Goal: Task Accomplishment & Management: Manage account settings

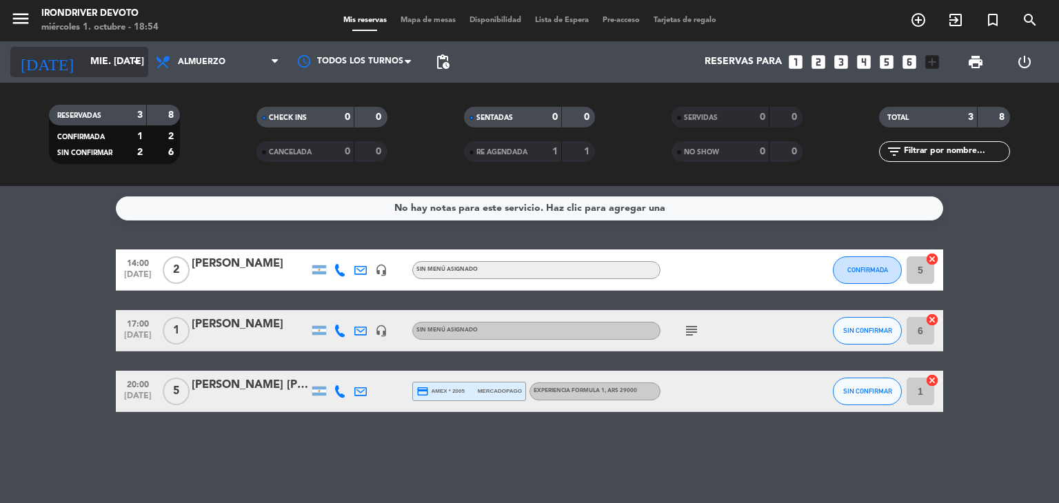
click at [117, 70] on input "mié. [DATE]" at bounding box center [148, 62] width 131 height 25
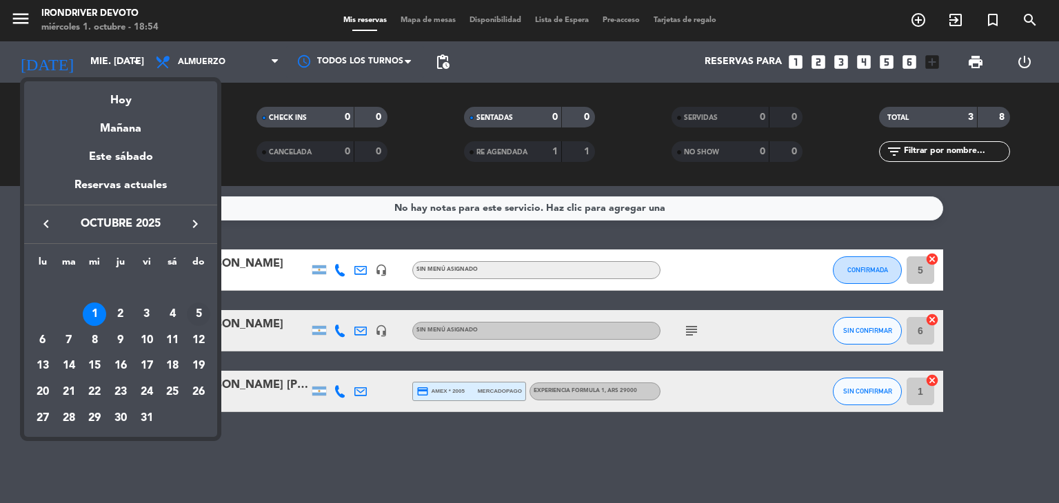
click at [201, 315] on div "5" at bounding box center [198, 314] width 23 height 23
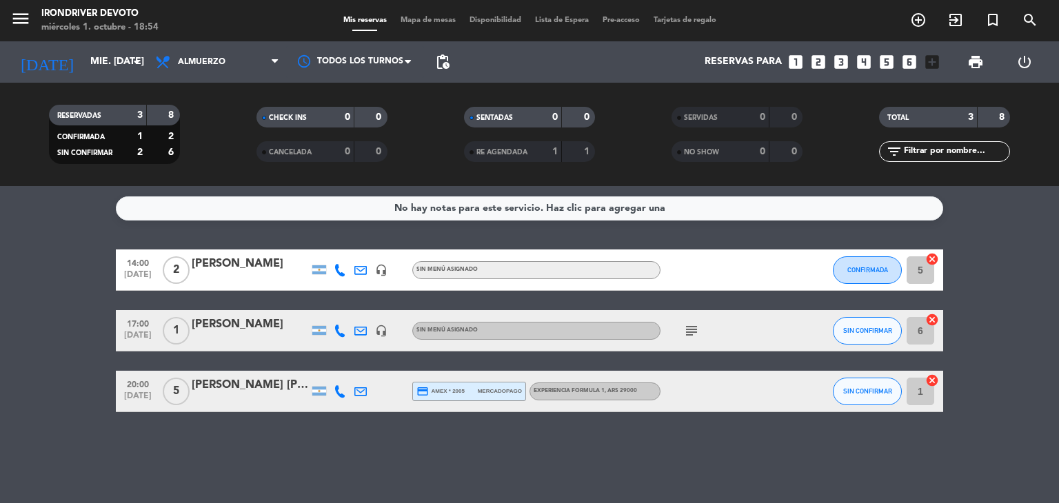
type input "dom. [DATE]"
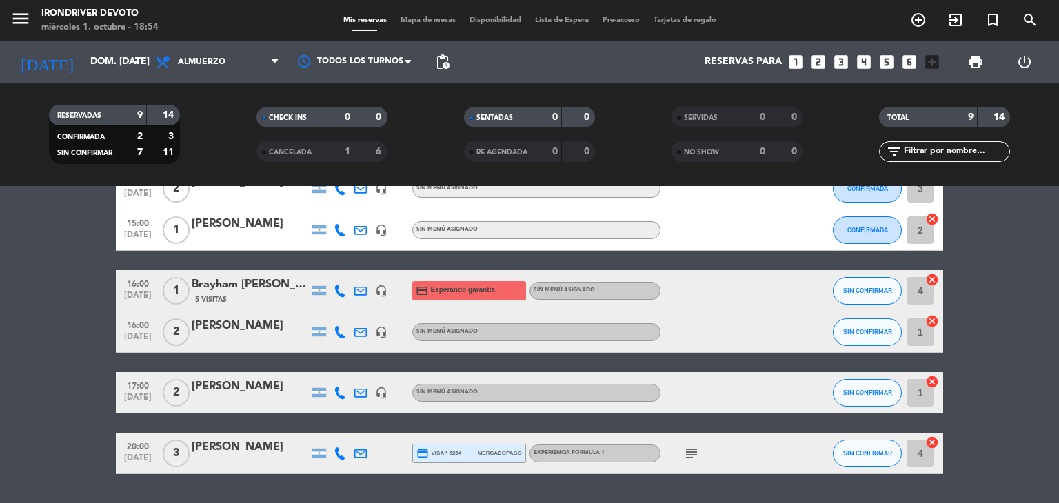
scroll to position [265, 0]
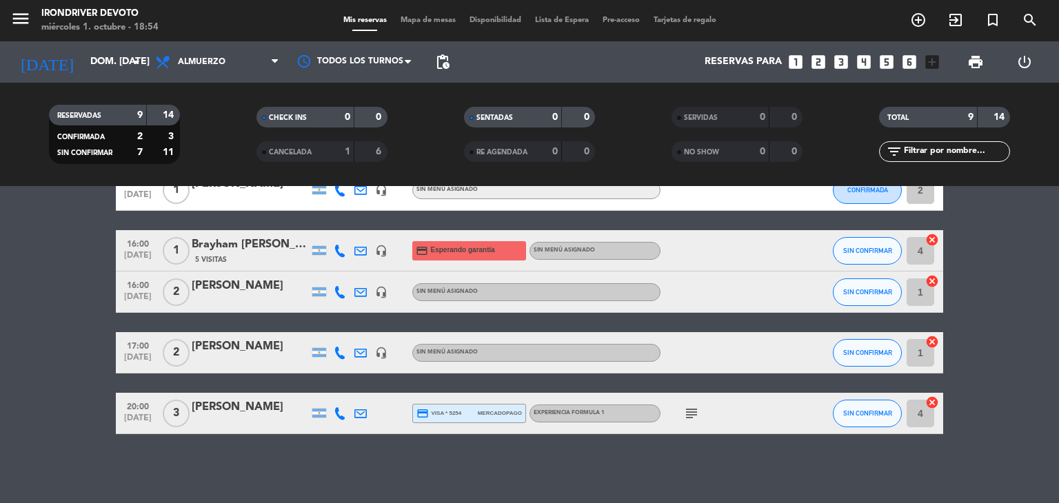
click at [452, 292] on span "Sin menú asignado" at bounding box center [446, 292] width 61 height 6
click at [230, 281] on div "[PERSON_NAME]" at bounding box center [250, 286] width 117 height 18
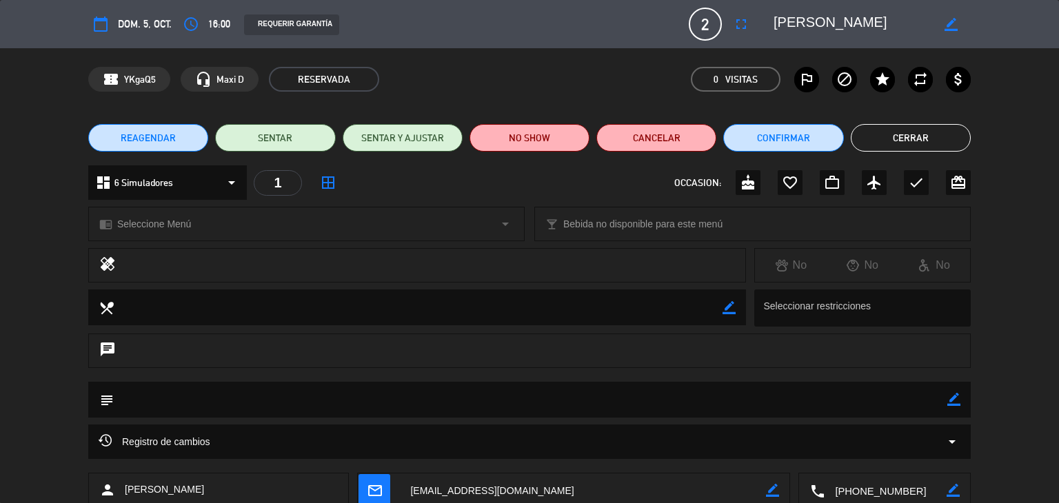
click at [955, 395] on icon "border_color" at bounding box center [953, 399] width 13 height 13
type textarea "xp [MEDICAL_DATA]"
click at [955, 395] on icon at bounding box center [953, 399] width 13 height 13
click at [901, 132] on button "Cerrar" at bounding box center [911, 138] width 120 height 28
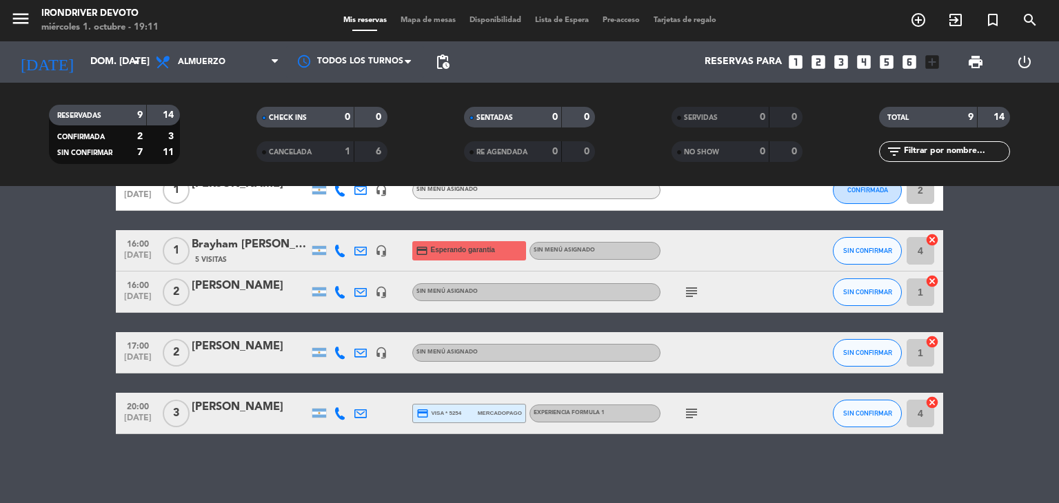
click at [798, 61] on icon "looks_one" at bounding box center [796, 62] width 18 height 18
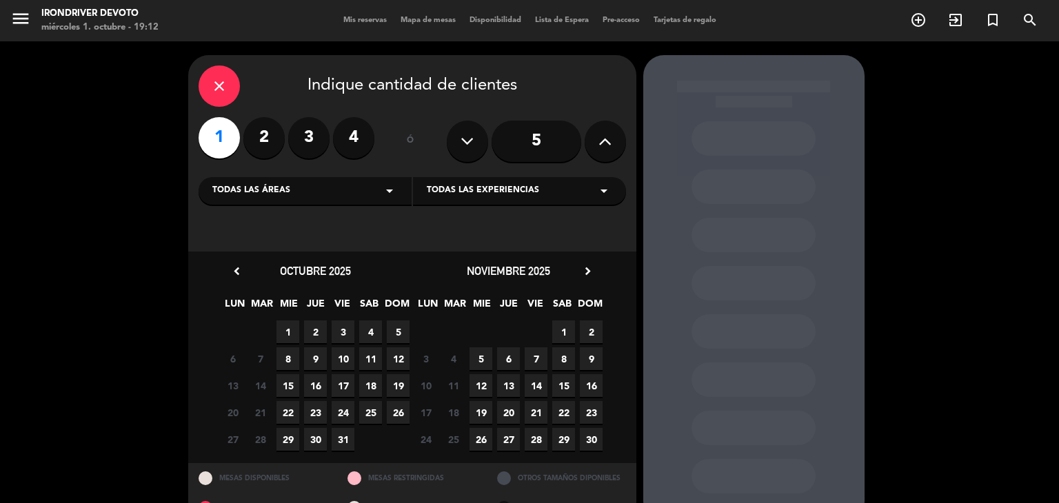
click at [404, 334] on span "5" at bounding box center [398, 332] width 23 height 23
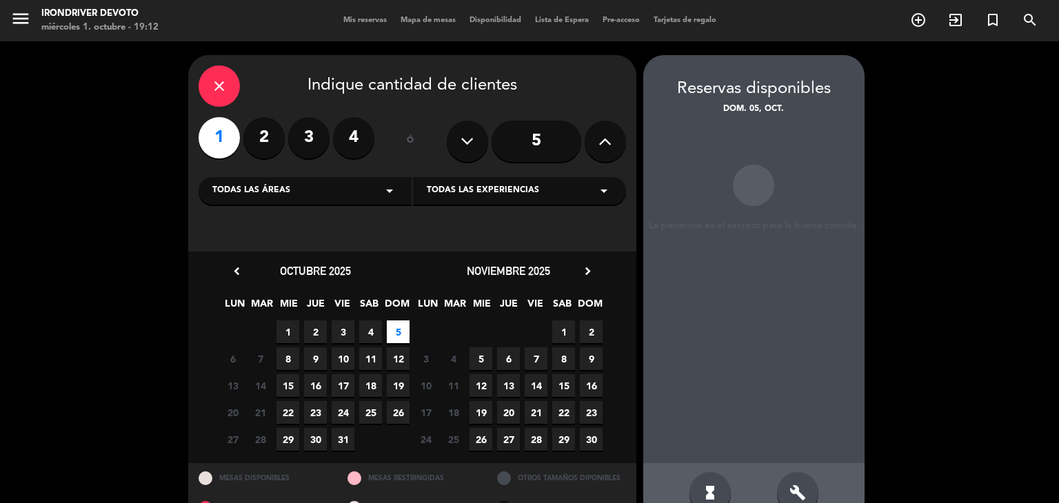
scroll to position [32, 0]
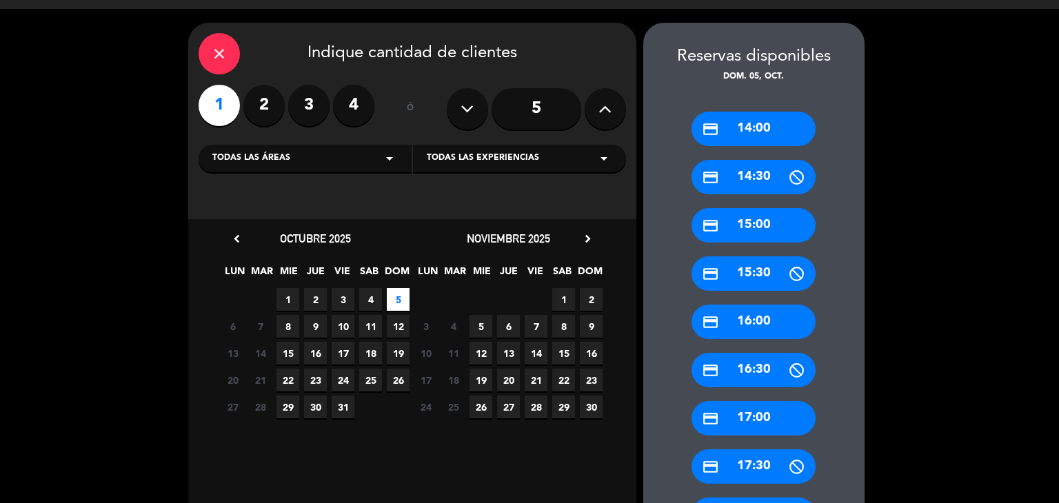
click at [759, 403] on div "credit_card 17:00" at bounding box center [754, 418] width 124 height 34
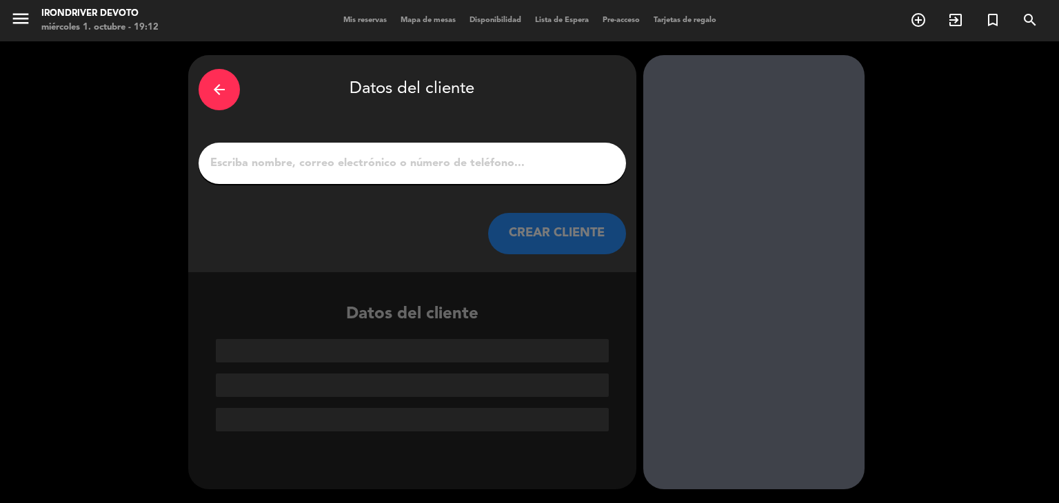
click at [521, 150] on div at bounding box center [412, 163] width 427 height 41
click at [487, 159] on input "1" at bounding box center [412, 163] width 407 height 19
paste input "[PERSON_NAME]"
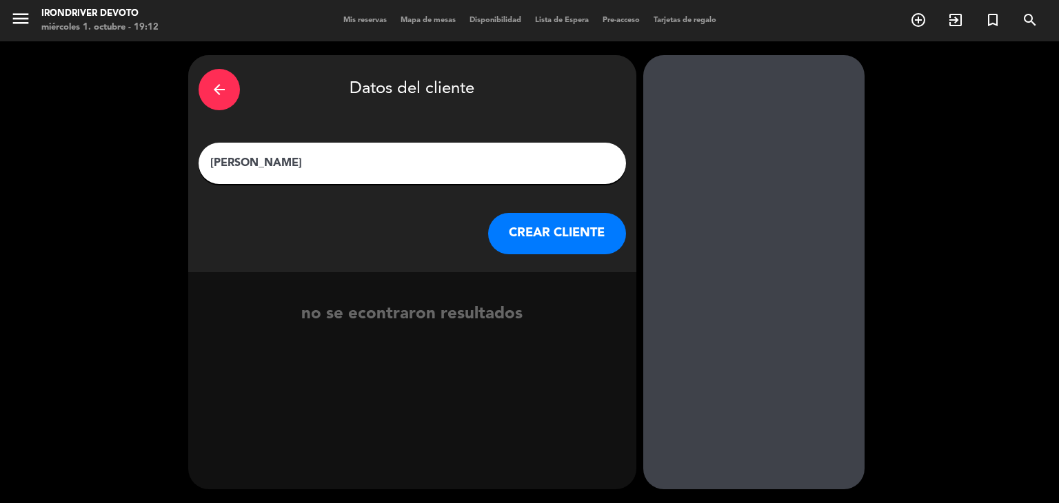
type input "[PERSON_NAME]"
click at [550, 234] on button "CREAR CLIENTE" at bounding box center [557, 233] width 138 height 41
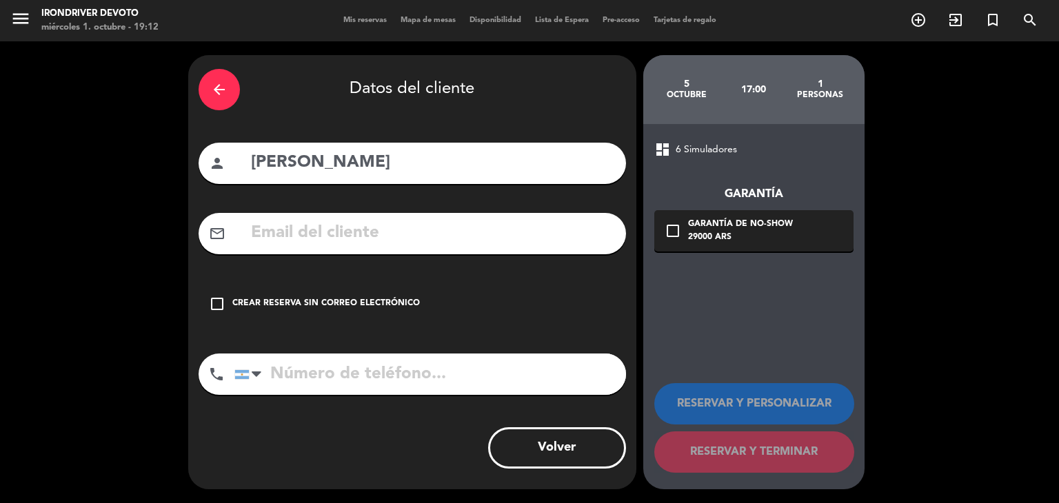
click at [469, 238] on input "text" at bounding box center [433, 233] width 366 height 28
paste input "[EMAIL_ADDRESS][DOMAIN_NAME]"
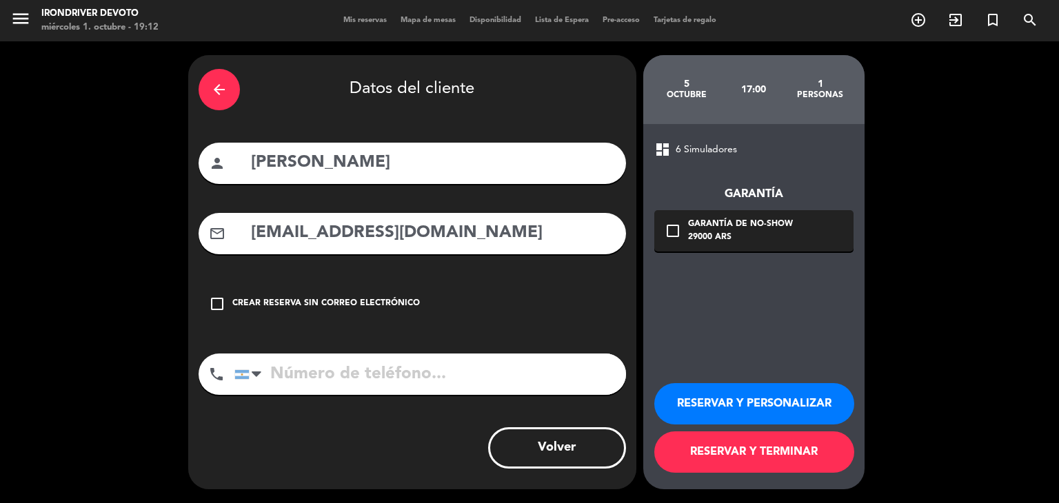
type input "[EMAIL_ADDRESS][DOMAIN_NAME]"
click at [419, 366] on input "tel" at bounding box center [430, 374] width 392 height 41
paste input "[PHONE_NUMBER]"
type input "[PHONE_NUMBER]"
click at [740, 395] on button "RESERVAR Y PERSONALIZAR" at bounding box center [754, 403] width 200 height 41
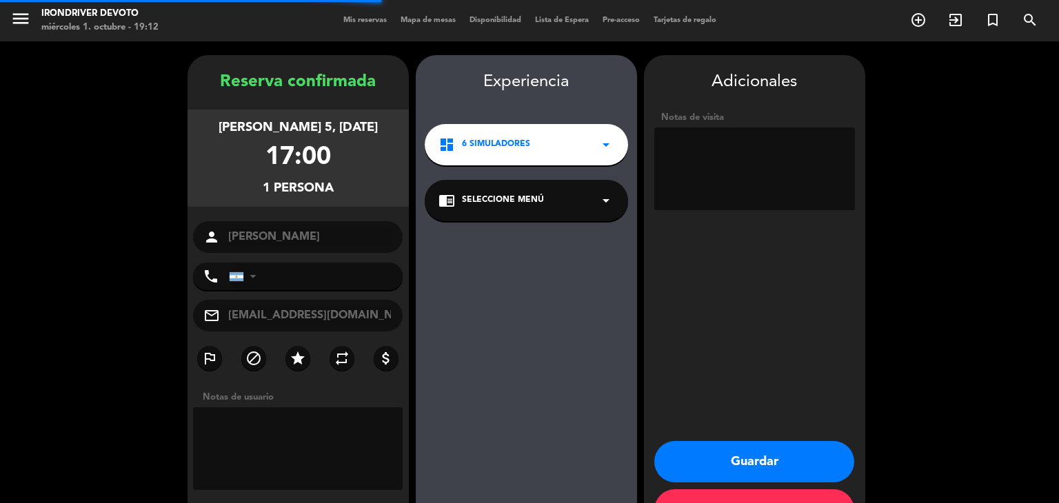
type input "[PHONE_NUMBER]"
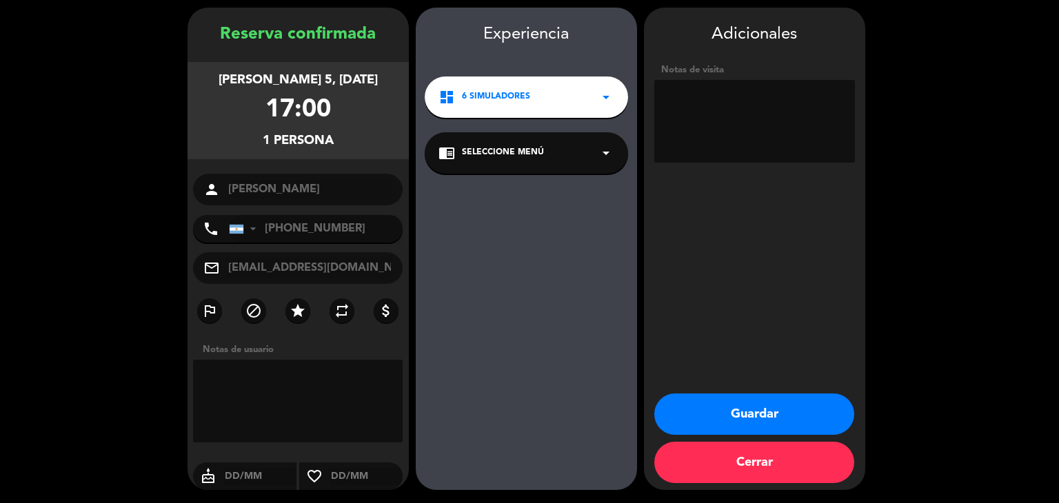
click at [618, 157] on div "chrome_reader_mode Seleccione Menú arrow_drop_down" at bounding box center [526, 152] width 203 height 41
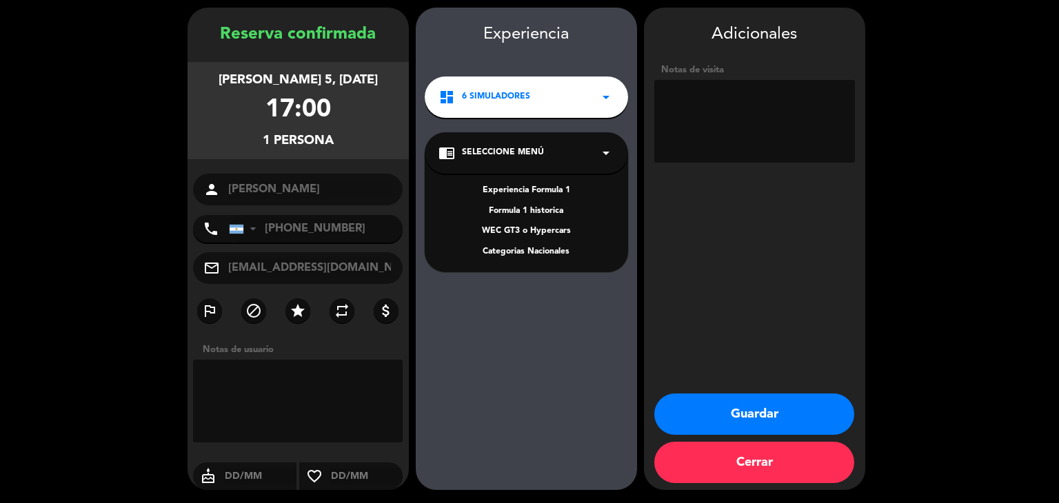
click at [560, 190] on div "Experiencia Formula 1" at bounding box center [527, 191] width 176 height 14
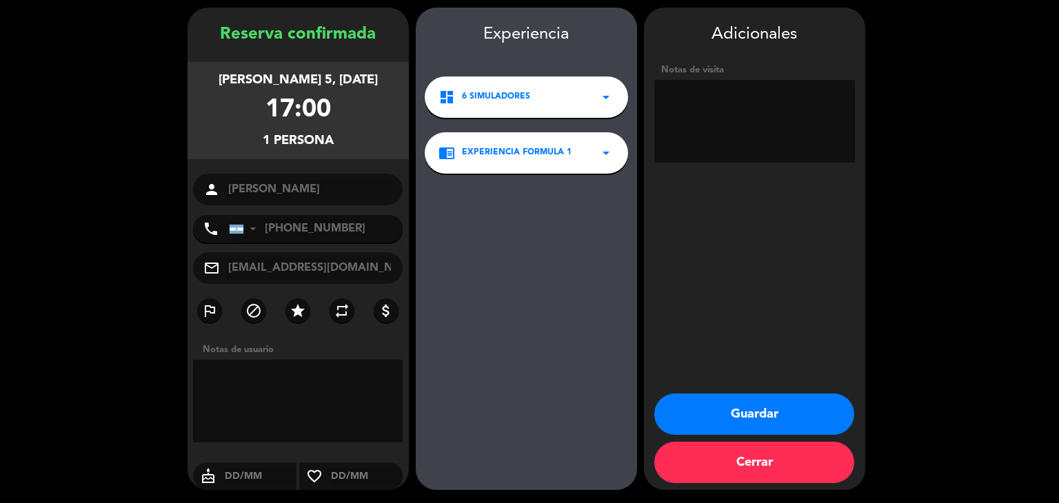
click at [784, 97] on textarea at bounding box center [754, 121] width 201 height 83
type textarea "Picada para 1"
click at [758, 399] on button "Guardar" at bounding box center [754, 414] width 200 height 41
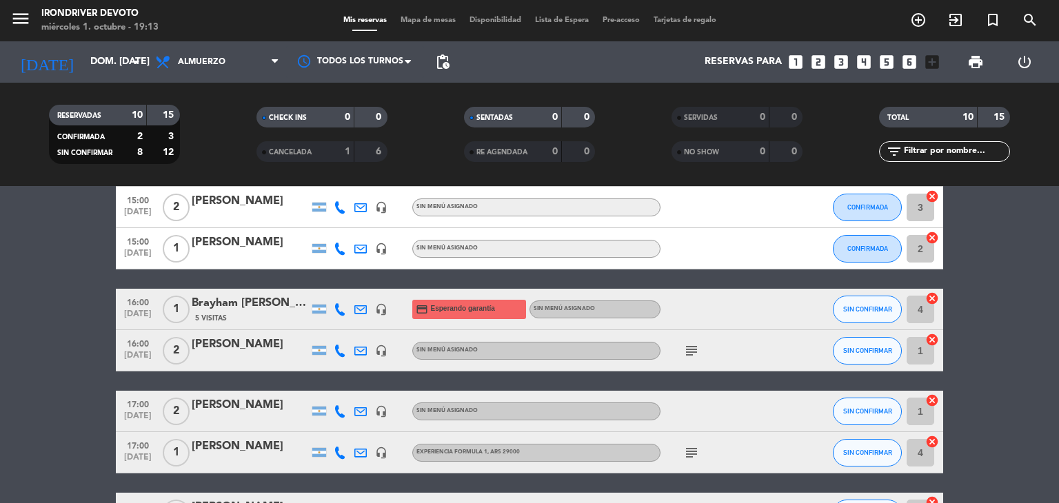
scroll to position [207, 0]
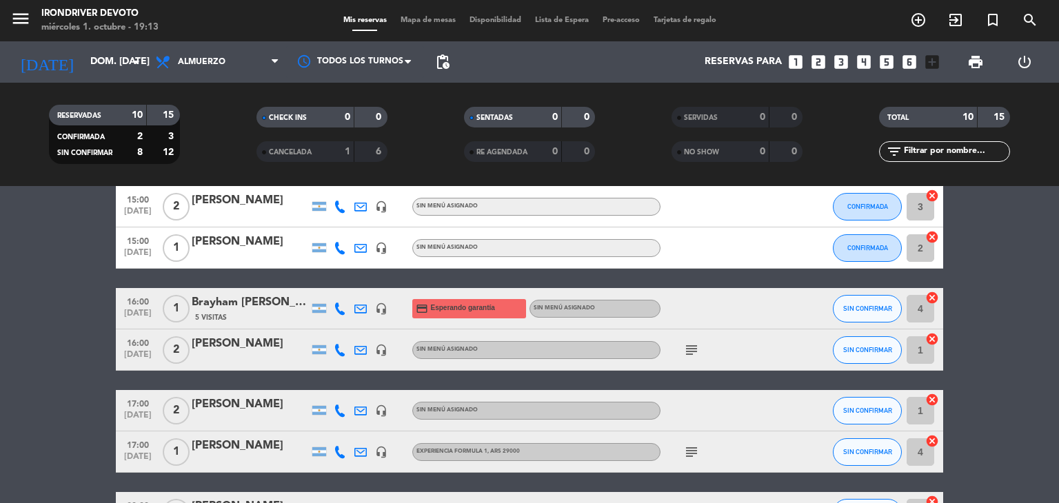
click at [690, 456] on icon "subject" at bounding box center [691, 452] width 17 height 17
click at [254, 446] on div "[PERSON_NAME]" at bounding box center [250, 446] width 117 height 18
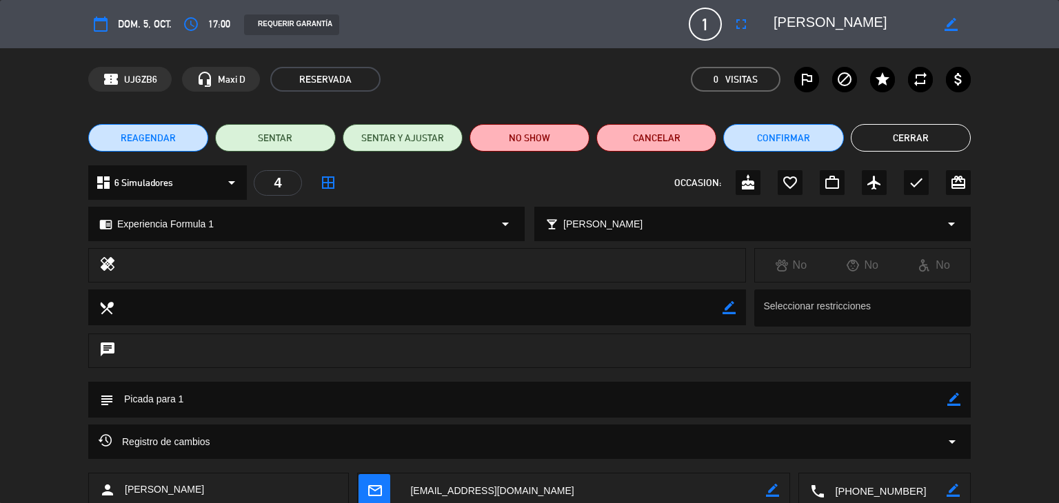
click at [750, 191] on div "cake" at bounding box center [748, 182] width 25 height 25
click at [891, 139] on button "Cerrar" at bounding box center [911, 138] width 120 height 28
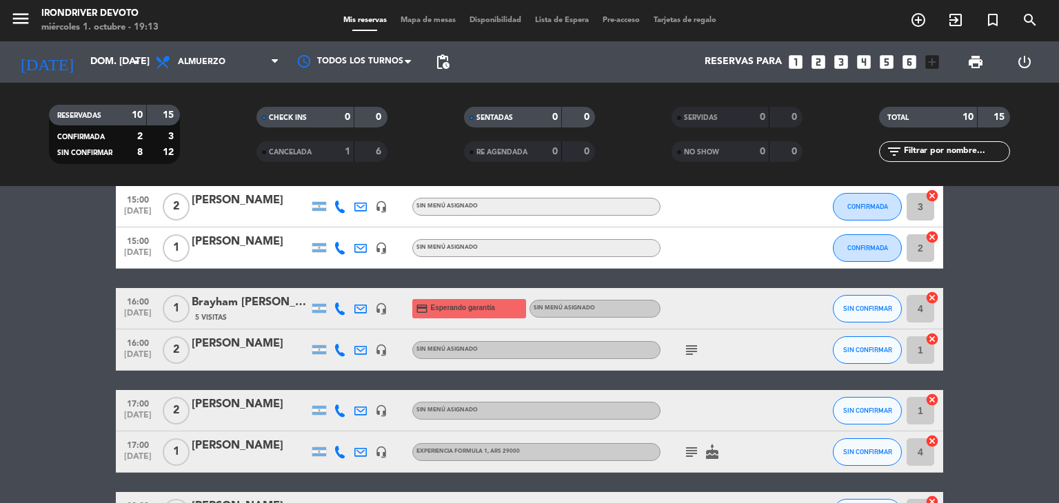
click at [689, 351] on icon "subject" at bounding box center [691, 350] width 17 height 17
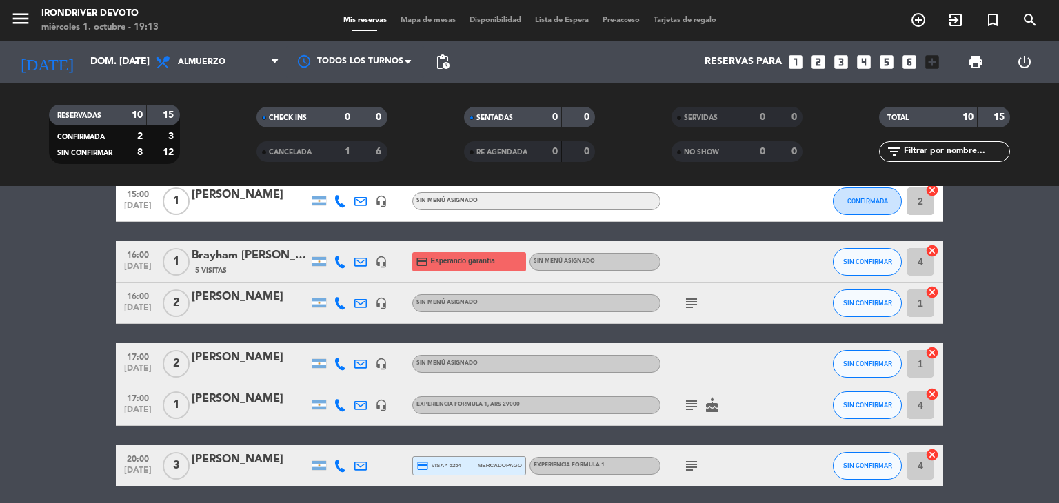
scroll to position [306, 0]
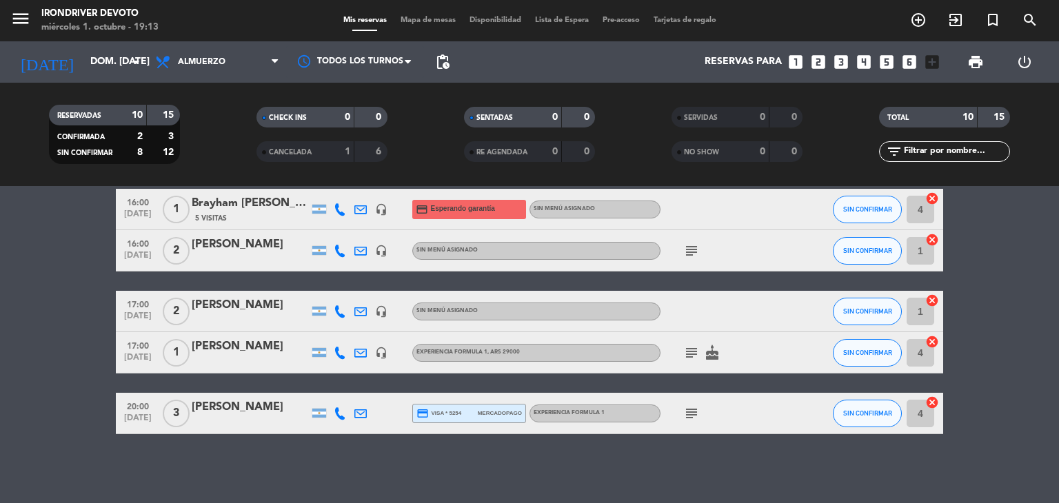
click at [681, 410] on span "subject" at bounding box center [691, 413] width 21 height 17
click at [689, 416] on icon "subject" at bounding box center [691, 413] width 17 height 17
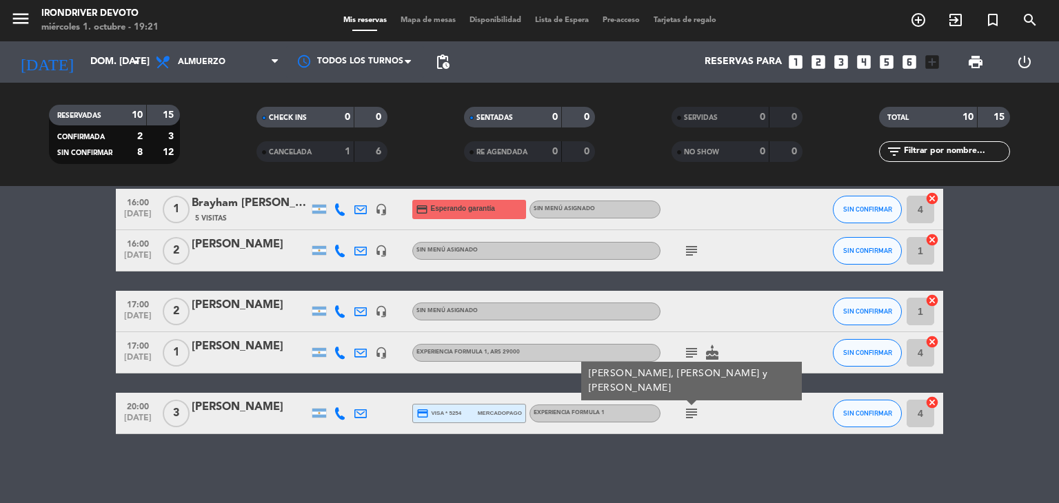
click at [795, 67] on icon "looks_one" at bounding box center [796, 62] width 18 height 18
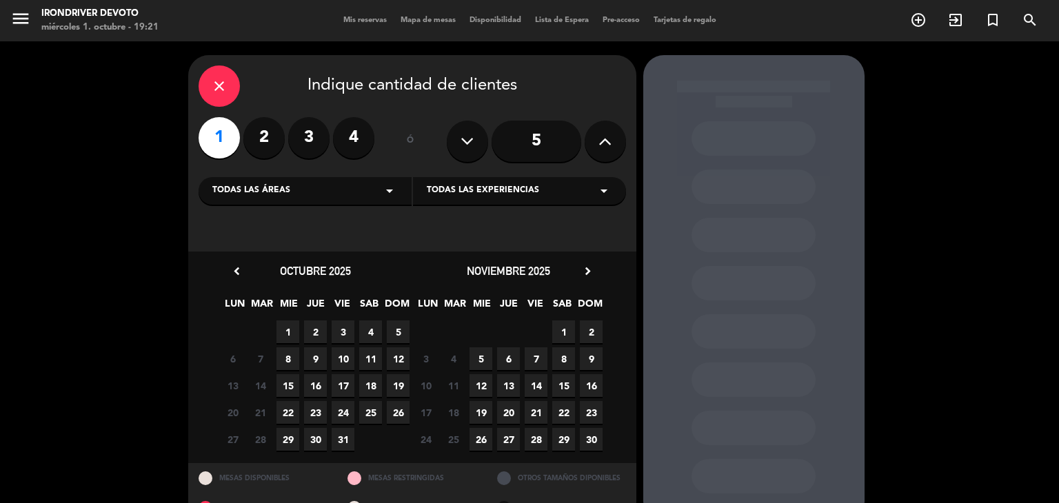
click at [404, 330] on span "5" at bounding box center [398, 332] width 23 height 23
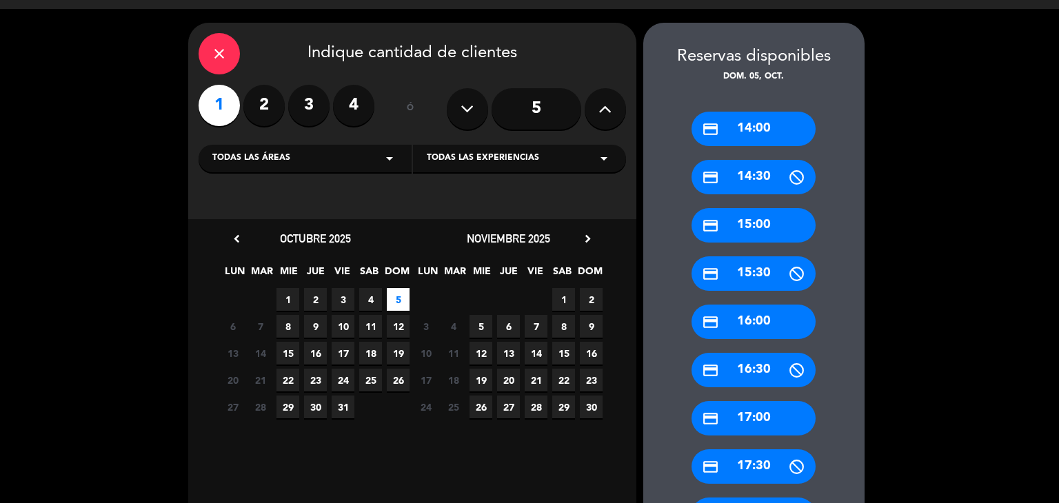
click at [728, 415] on div "credit_card 17:00" at bounding box center [754, 418] width 124 height 34
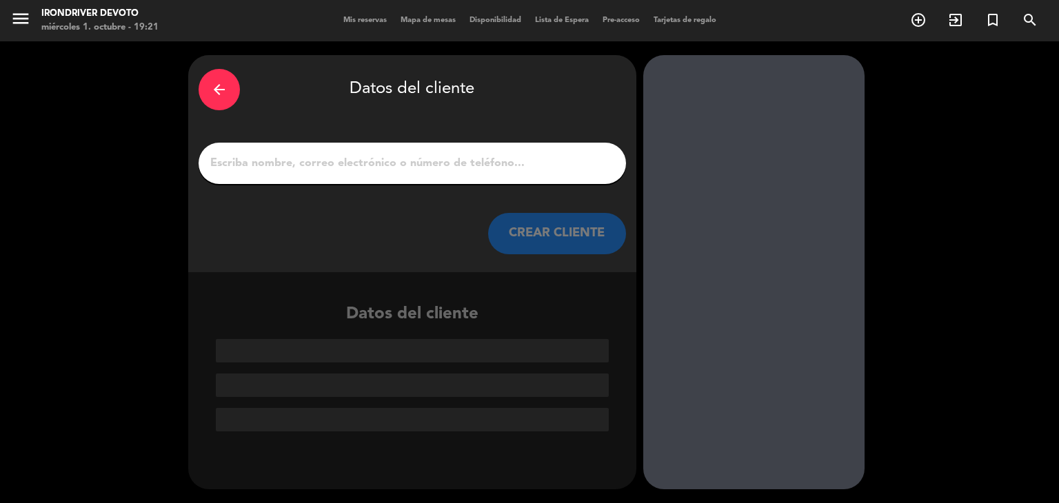
click at [303, 154] on input "1" at bounding box center [412, 163] width 407 height 19
paste input "[PERSON_NAME]"
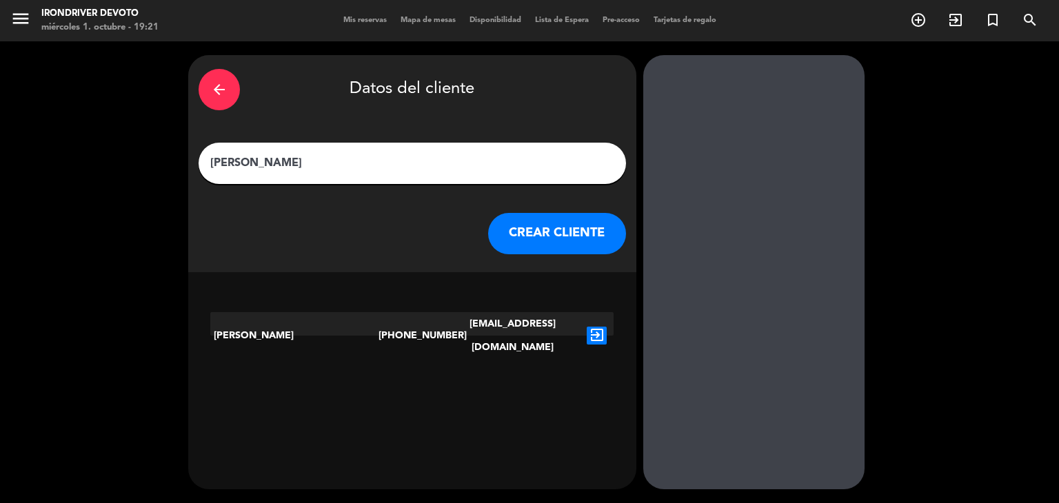
type input "[PERSON_NAME]"
click at [598, 327] on icon "exit_to_app" at bounding box center [597, 336] width 20 height 18
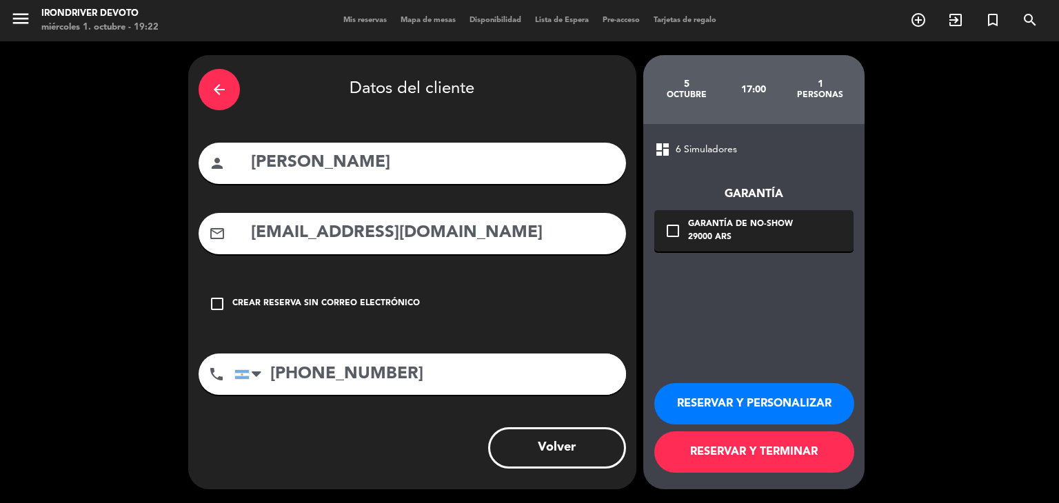
click at [732, 410] on button "RESERVAR Y PERSONALIZAR" at bounding box center [754, 403] width 200 height 41
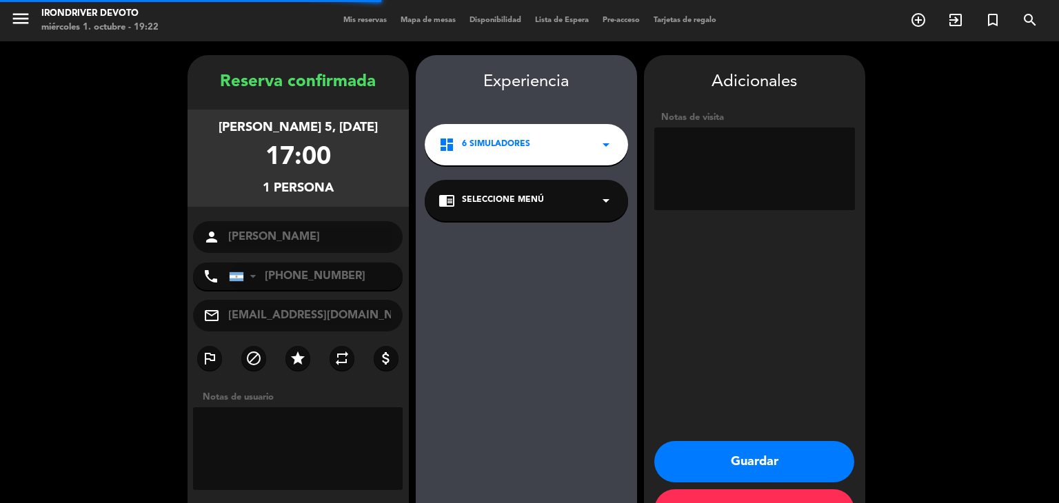
scroll to position [48, 0]
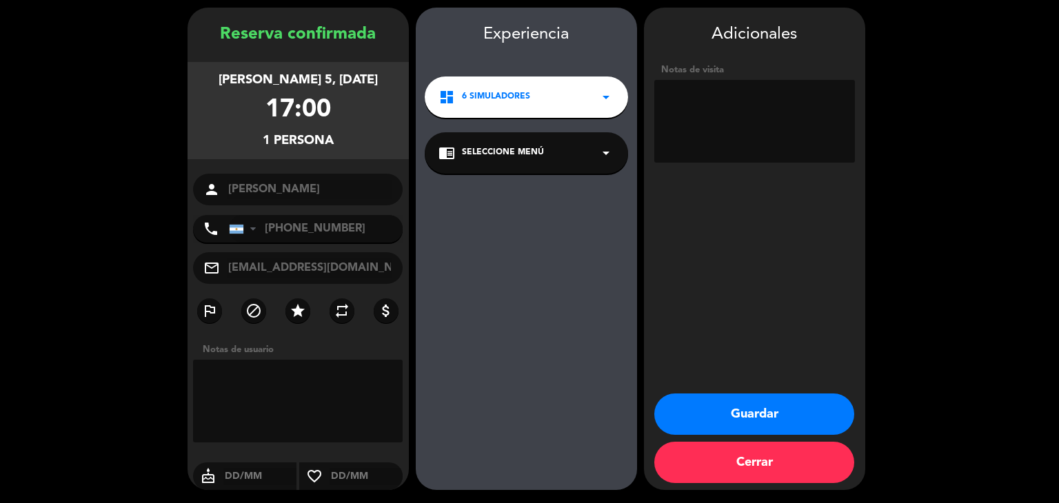
click at [557, 157] on div "chrome_reader_mode Seleccione Menú arrow_drop_down" at bounding box center [526, 152] width 203 height 41
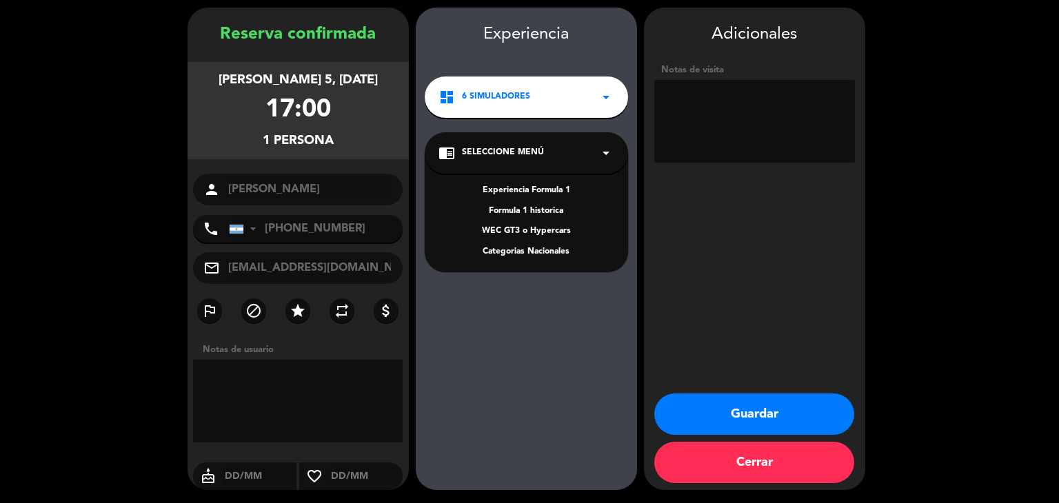
click at [530, 192] on div "Experiencia Formula 1" at bounding box center [527, 191] width 176 height 14
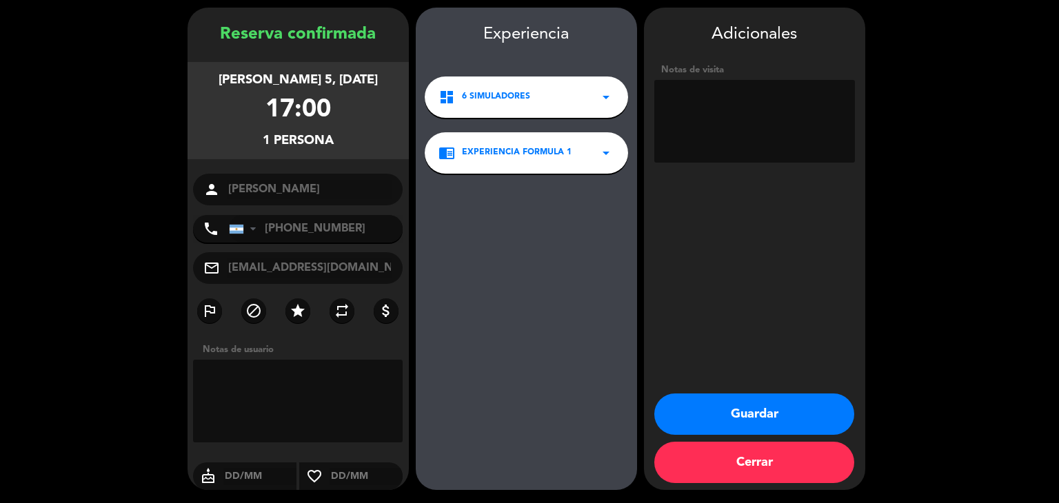
click at [735, 405] on button "Guardar" at bounding box center [754, 414] width 200 height 41
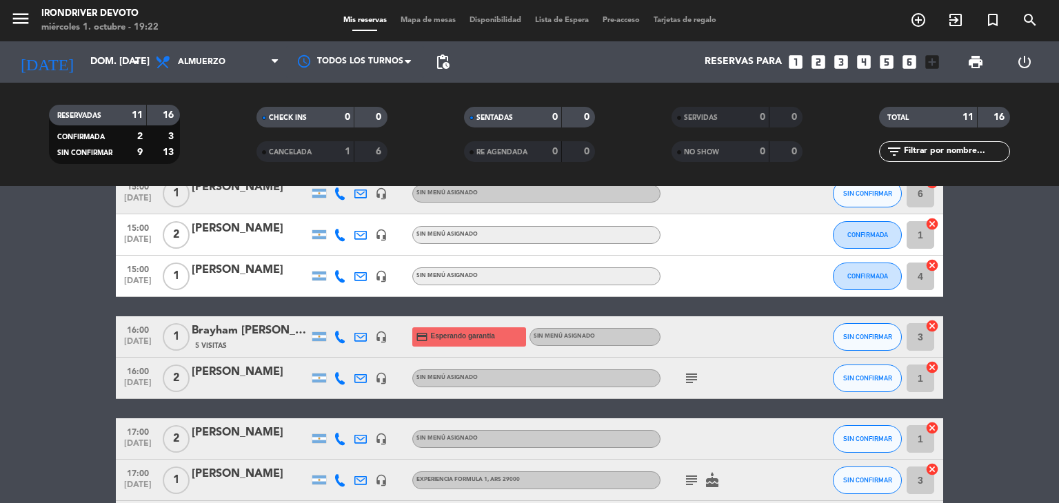
scroll to position [276, 0]
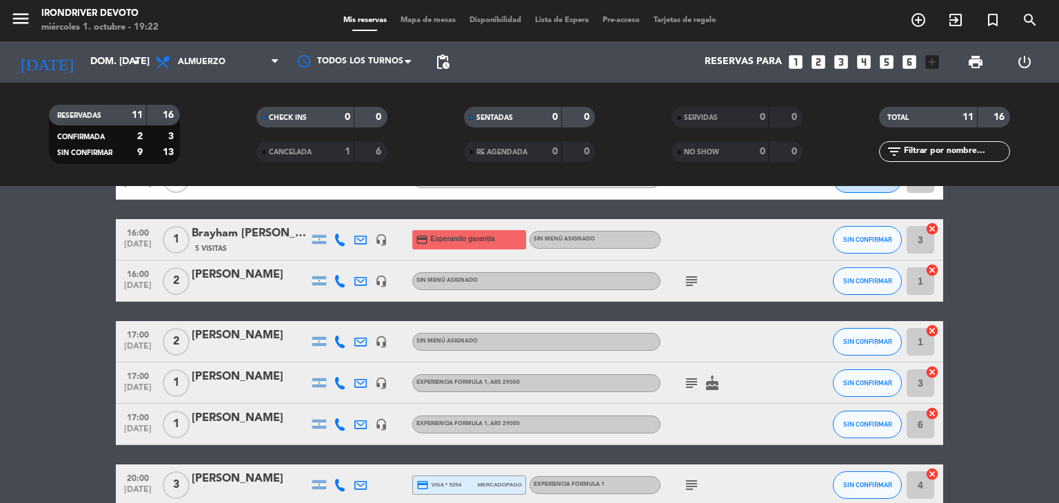
click at [689, 388] on icon "subject" at bounding box center [691, 383] width 17 height 17
click at [248, 418] on div "[PERSON_NAME]" at bounding box center [250, 419] width 117 height 18
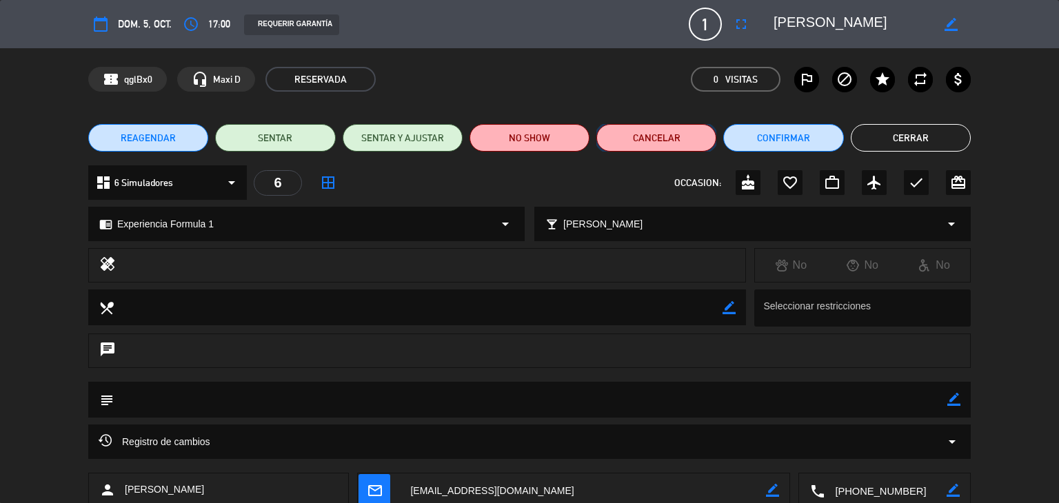
click at [676, 135] on button "Cancelar" at bounding box center [656, 138] width 120 height 28
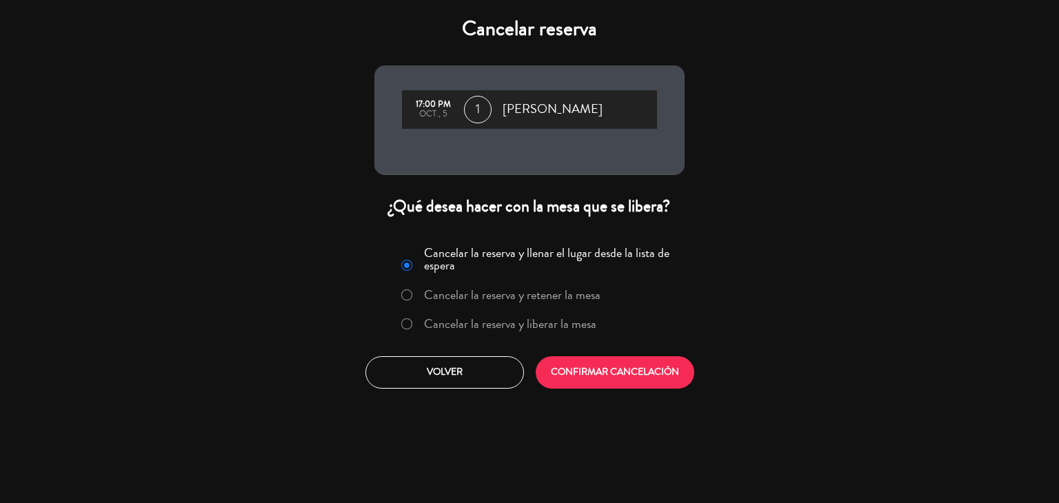
click at [500, 322] on label "Cancelar la reserva y liberar la mesa" at bounding box center [510, 324] width 172 height 12
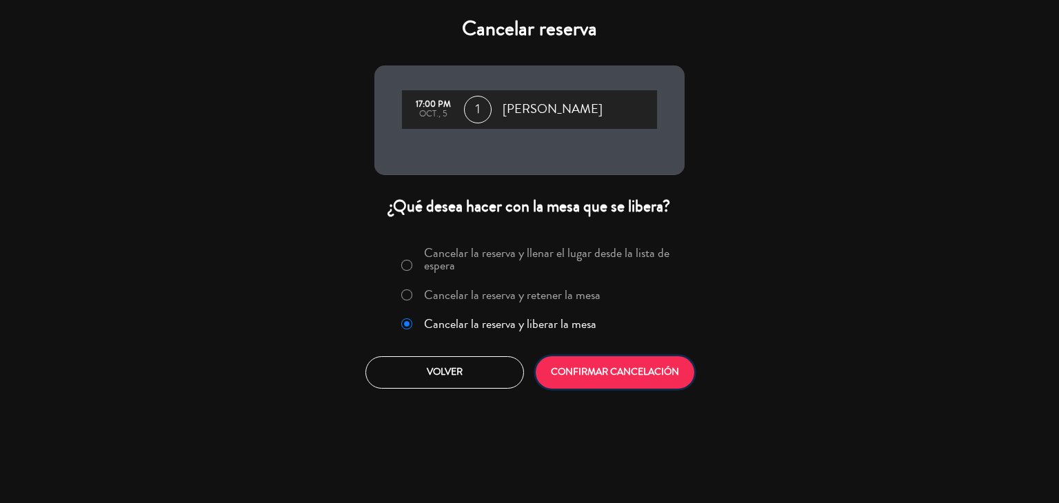
click at [614, 370] on button "CONFIRMAR CANCELACIÓN" at bounding box center [615, 372] width 159 height 32
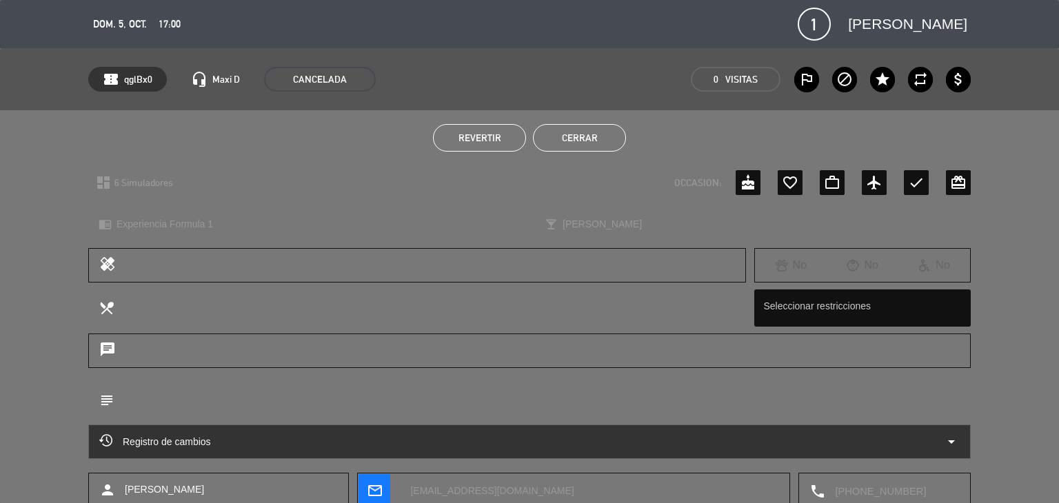
click at [607, 133] on button "Cerrar" at bounding box center [579, 138] width 93 height 28
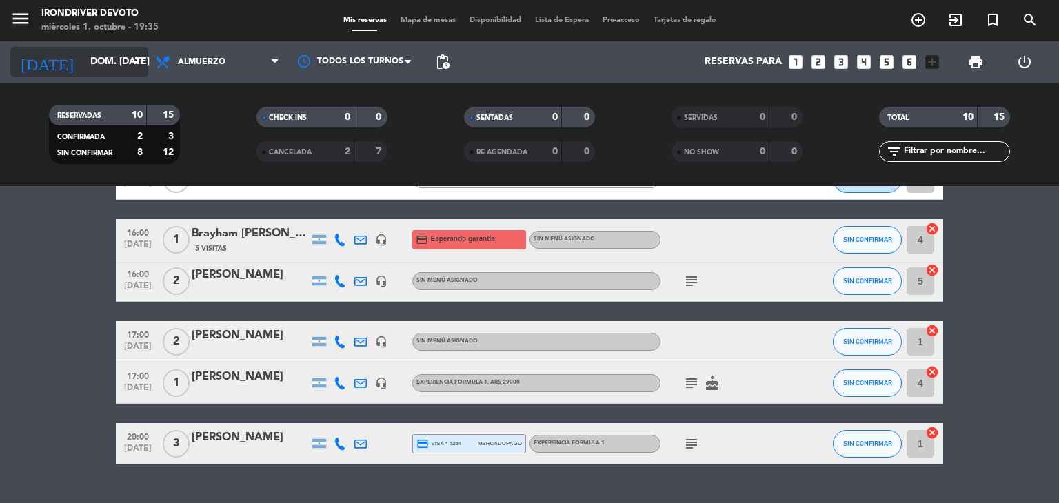
click at [83, 56] on input "dom. [DATE]" at bounding box center [148, 62] width 131 height 25
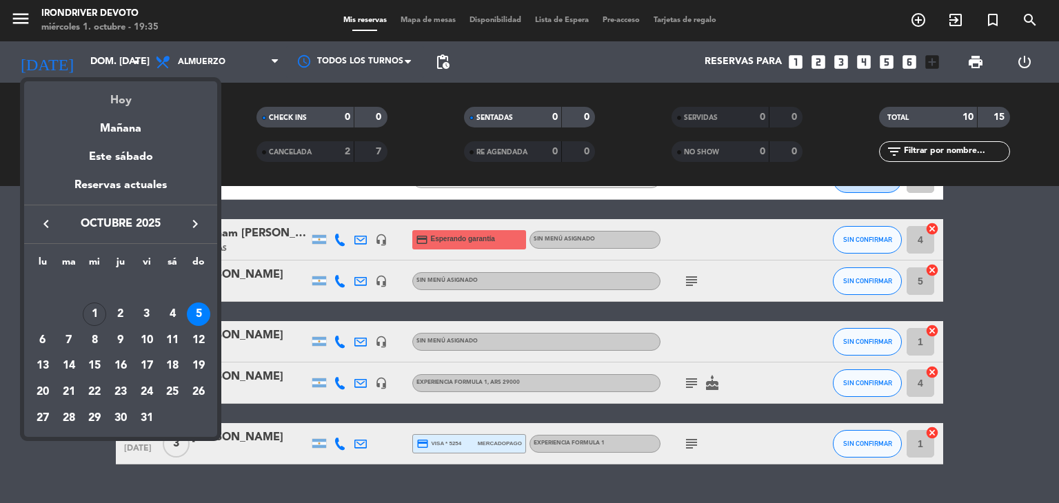
click at [99, 103] on div "Hoy" at bounding box center [120, 95] width 193 height 28
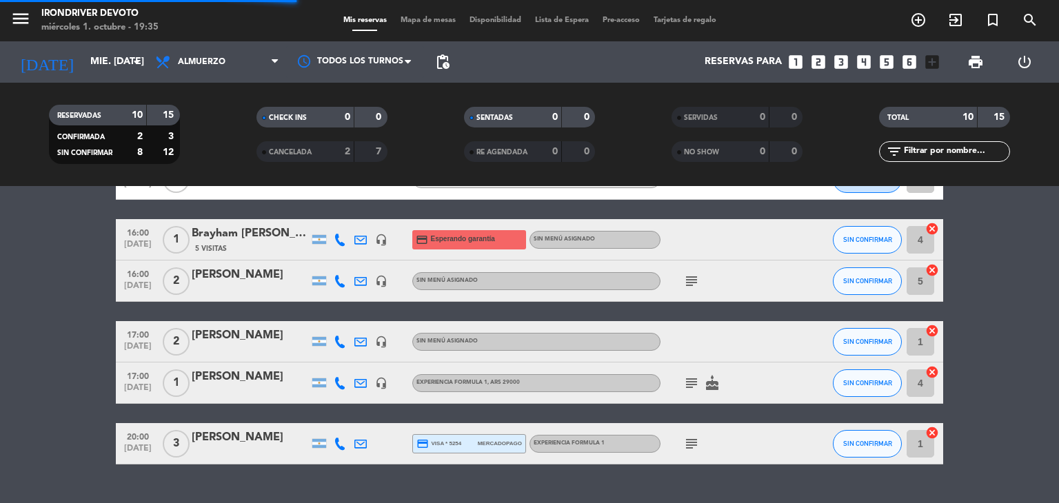
scroll to position [0, 0]
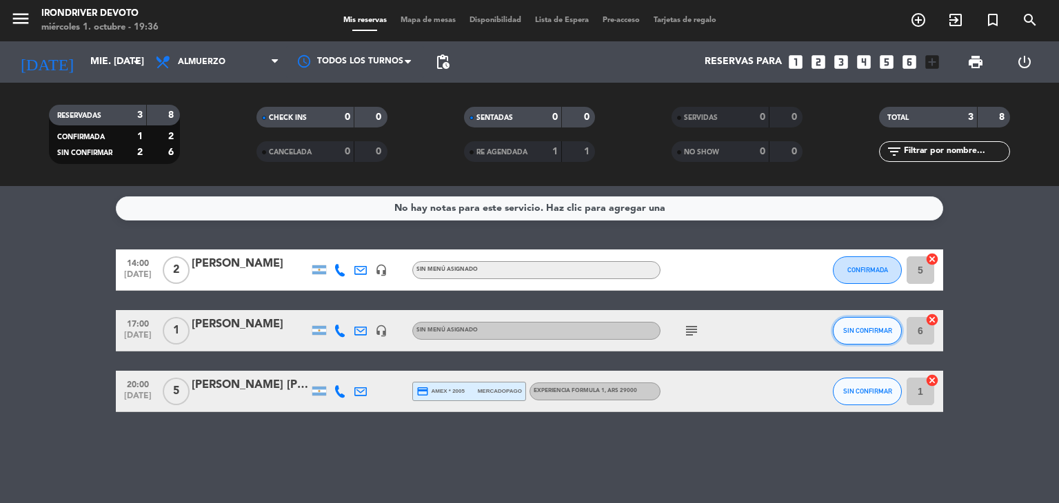
click at [885, 332] on span "SIN CONFIRMAR" at bounding box center [867, 331] width 49 height 8
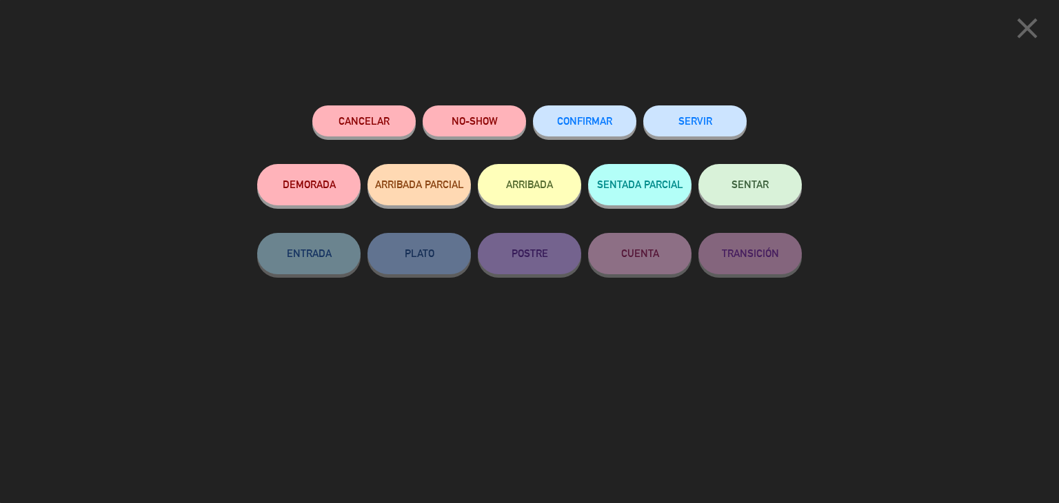
click at [570, 117] on span "CONFIRMAR" at bounding box center [584, 121] width 55 height 12
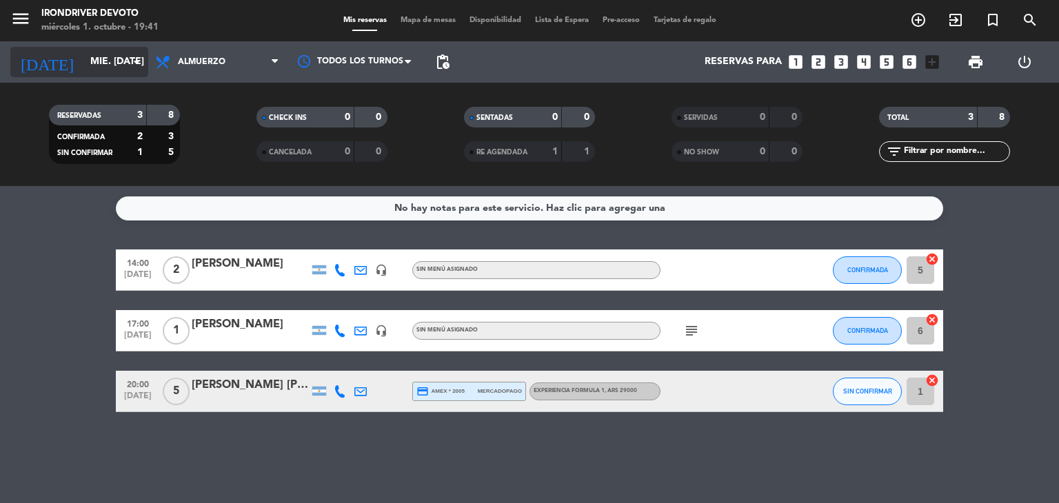
click at [90, 57] on input "mié. [DATE]" at bounding box center [148, 62] width 131 height 25
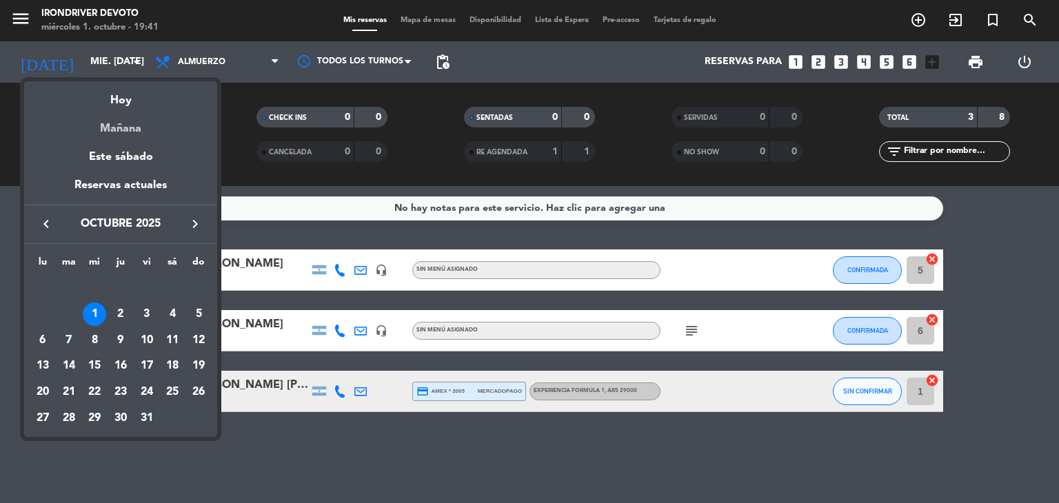
click at [112, 125] on div "Mañana" at bounding box center [120, 124] width 193 height 28
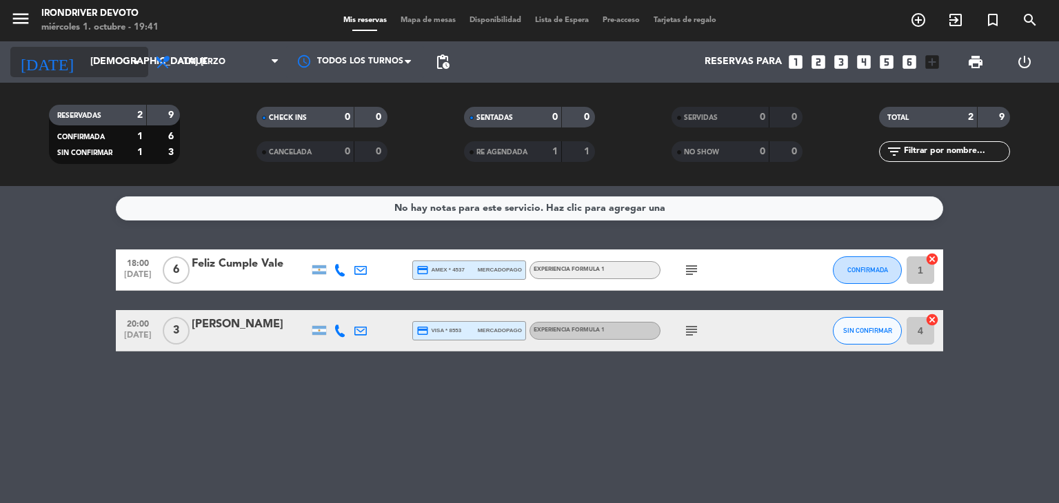
click at [38, 50] on icon "[DATE]" at bounding box center [46, 62] width 73 height 30
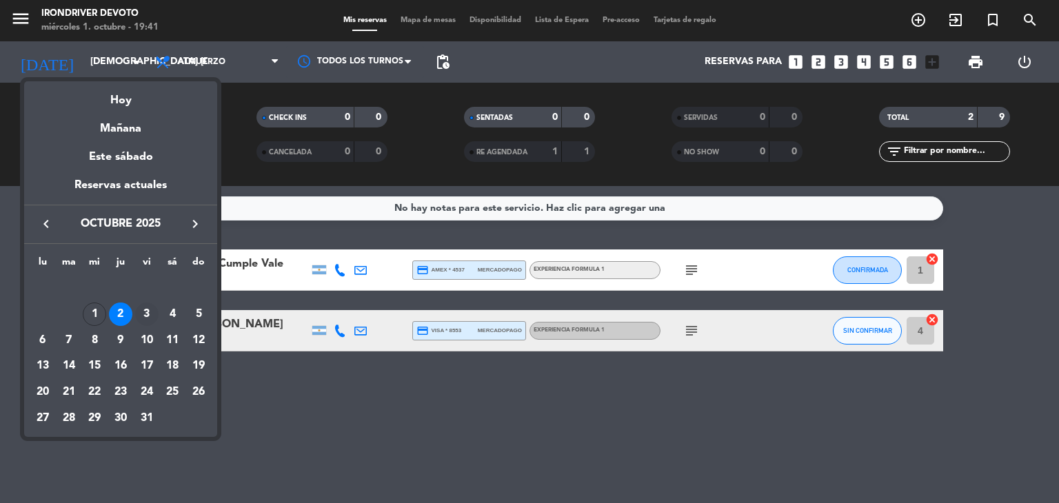
click at [146, 313] on div "3" at bounding box center [146, 314] width 23 height 23
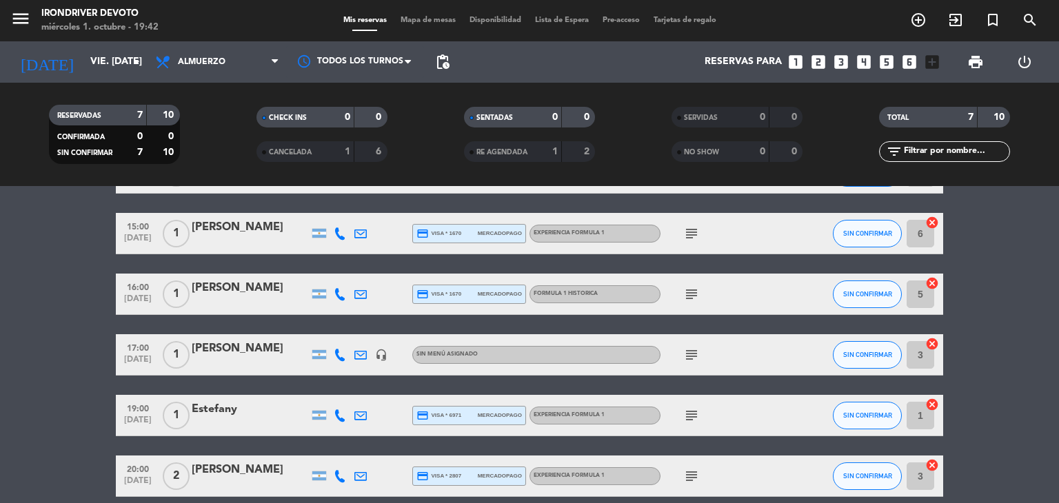
scroll to position [69, 0]
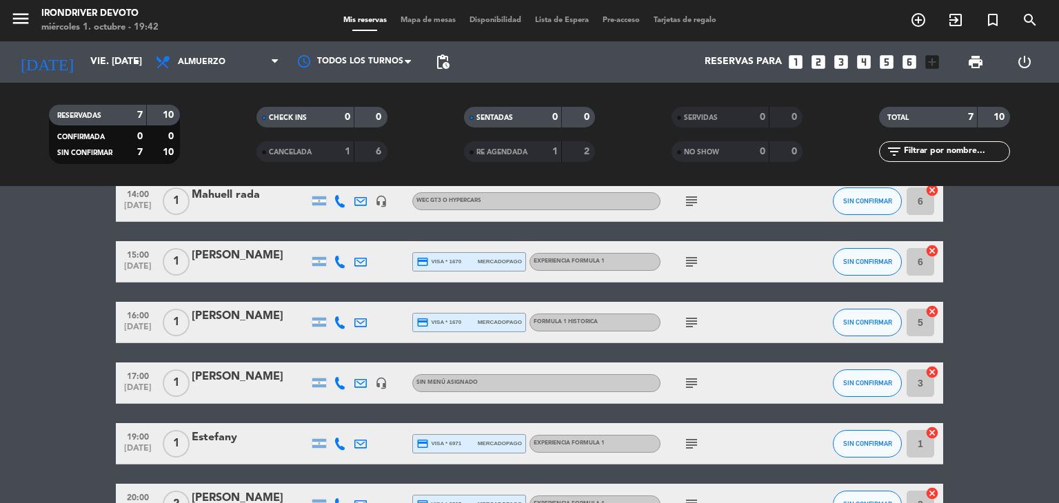
click at [116, 79] on div "[DATE] vie. [DATE] arrow_drop_down" at bounding box center [79, 61] width 138 height 41
click at [107, 67] on input "vie. [DATE]" at bounding box center [148, 62] width 131 height 25
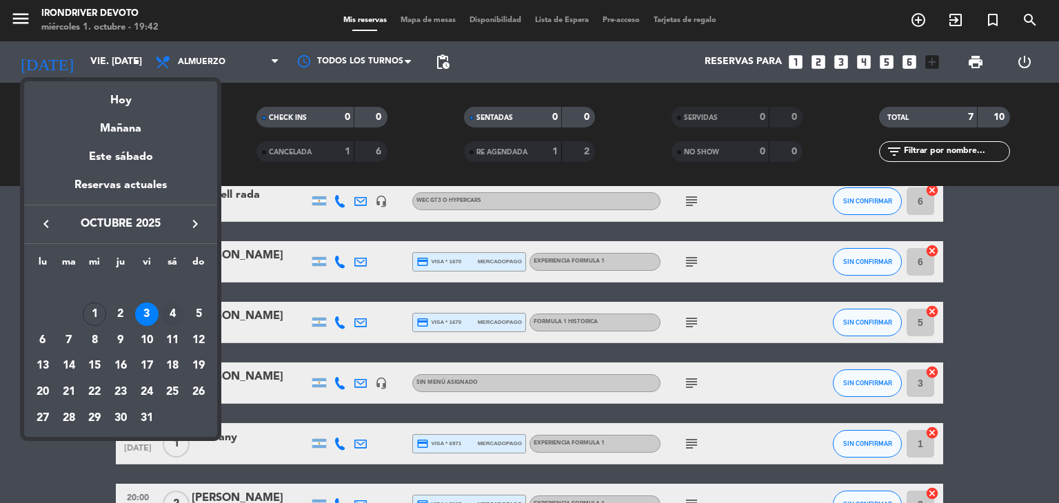
click at [172, 303] on div "4" at bounding box center [172, 314] width 23 height 23
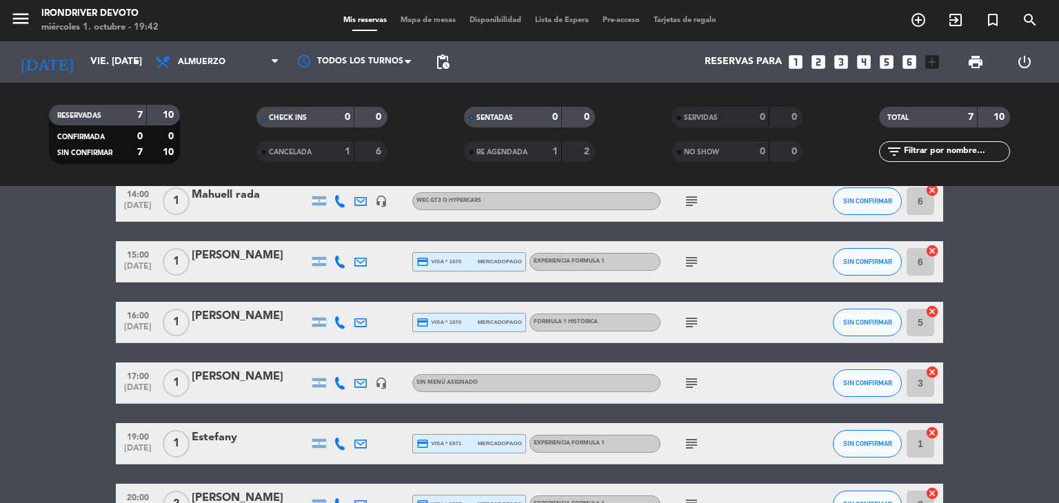
type input "sáb. [DATE]"
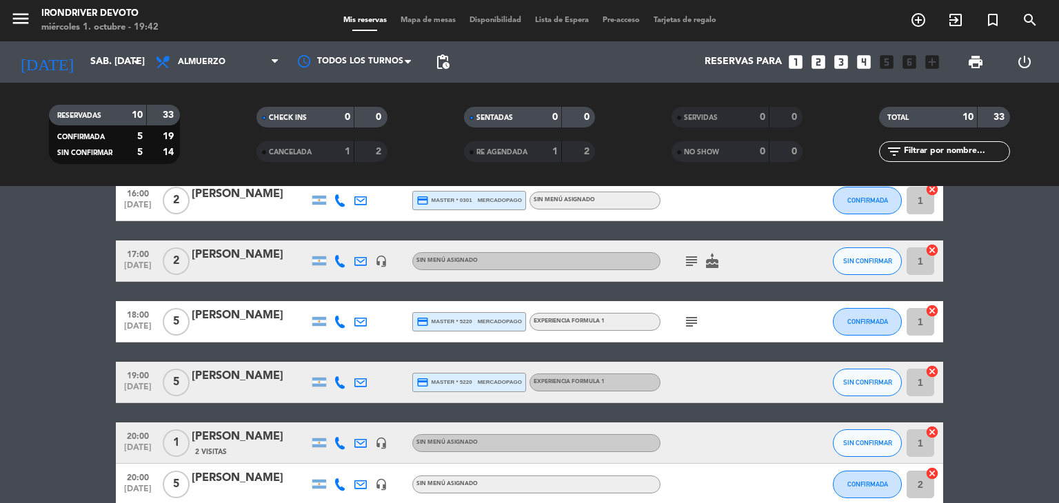
scroll to position [157, 0]
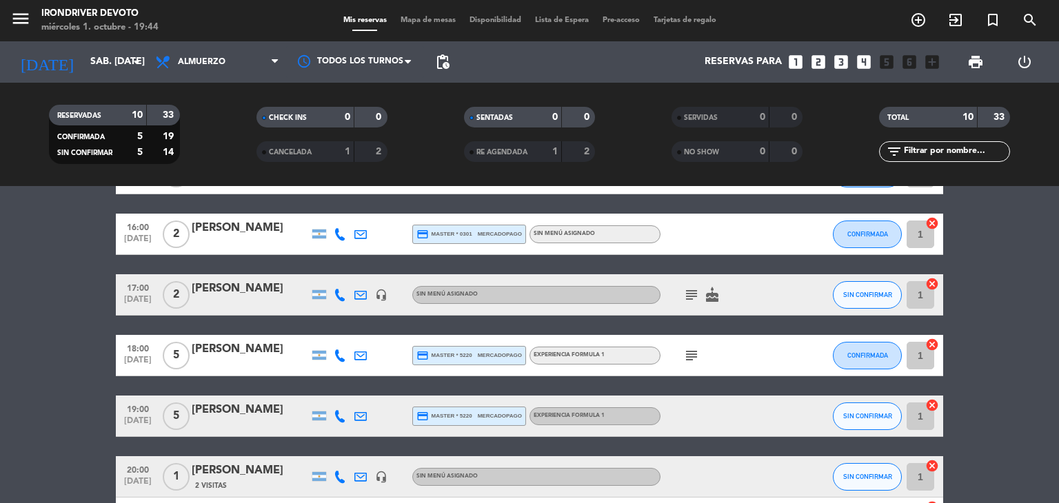
click at [822, 61] on icon "looks_two" at bounding box center [818, 62] width 18 height 18
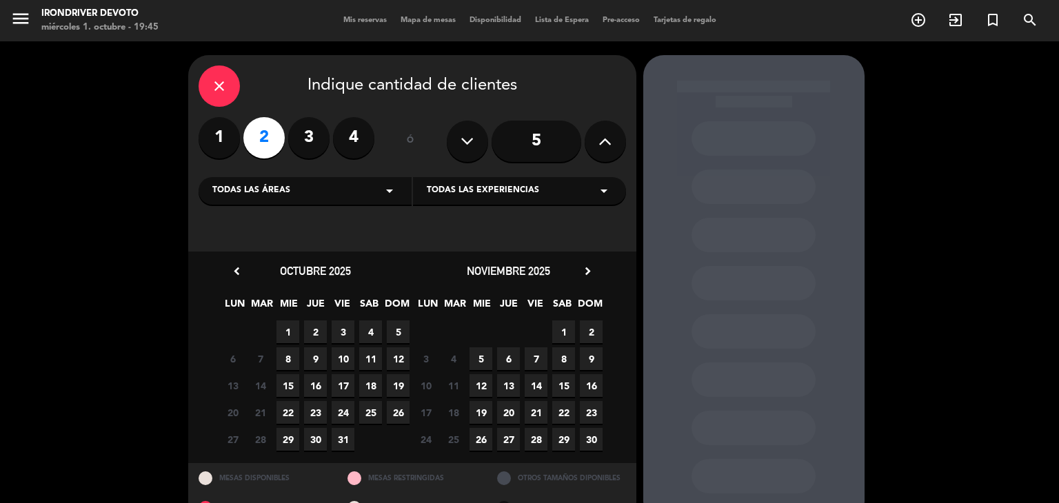
click at [370, 327] on span "4" at bounding box center [370, 332] width 23 height 23
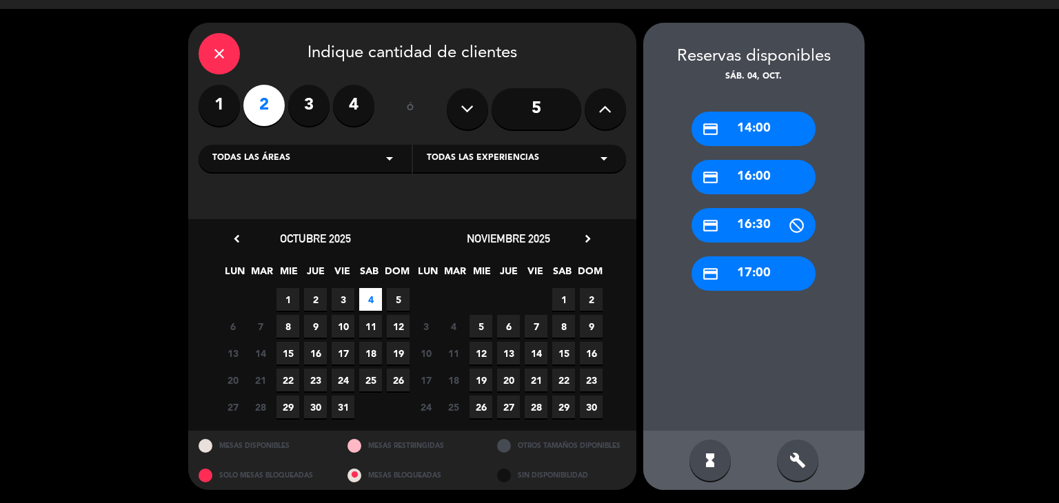
click at [214, 48] on icon "close" at bounding box center [219, 54] width 17 height 17
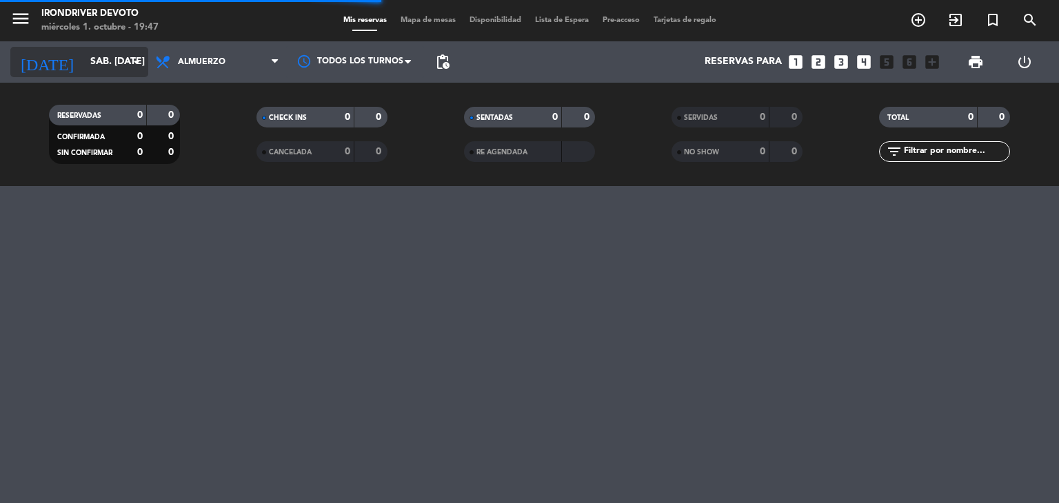
click at [83, 64] on input "sáb. [DATE]" at bounding box center [148, 62] width 131 height 25
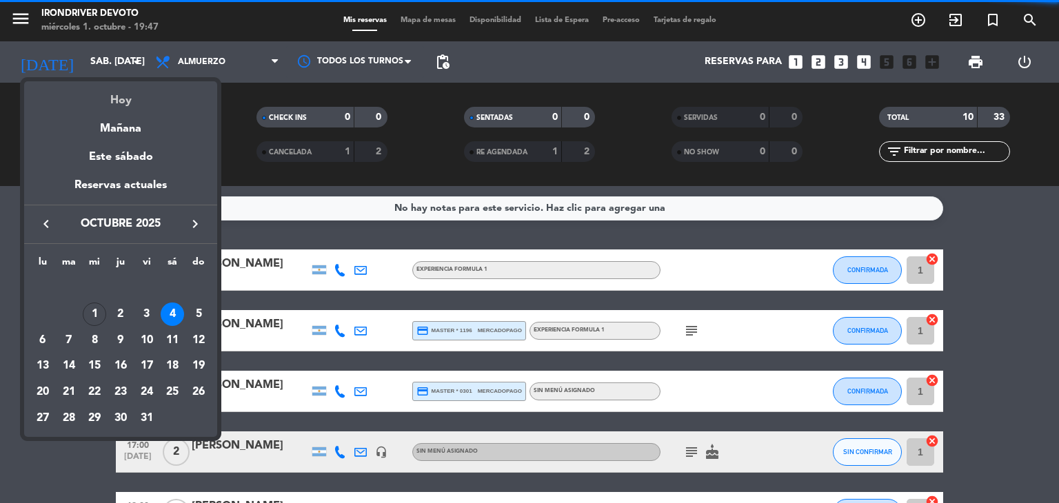
click at [121, 97] on div "Hoy" at bounding box center [120, 95] width 193 height 28
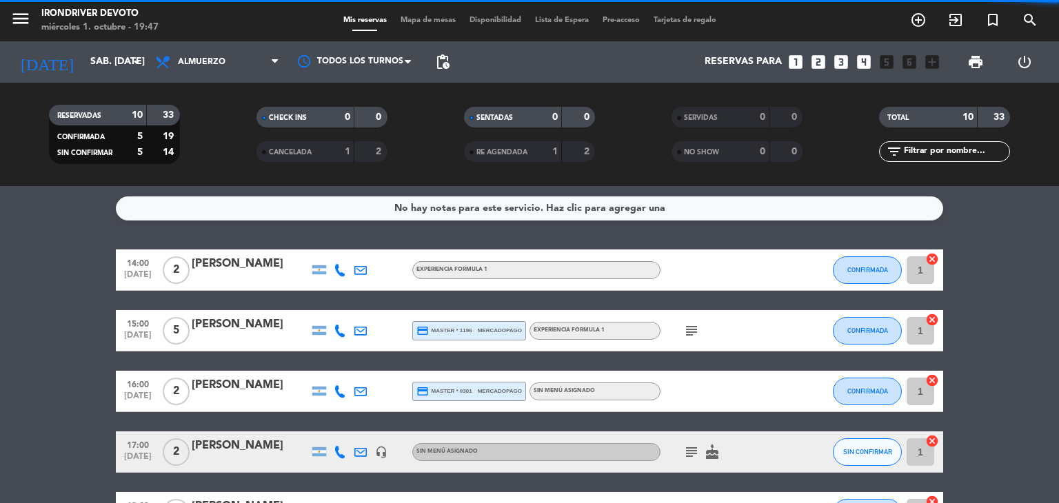
type input "mié. [DATE]"
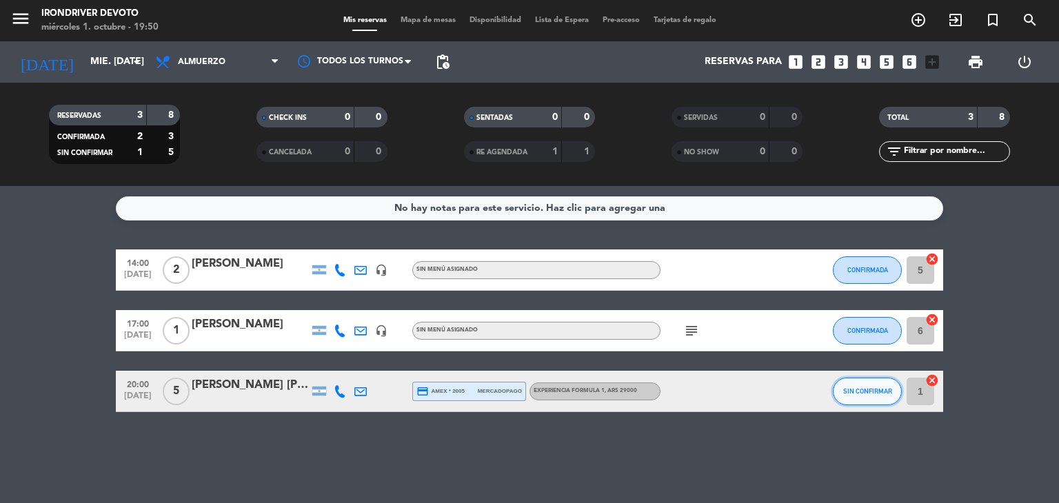
click at [857, 394] on span "SIN CONFIRMAR" at bounding box center [867, 391] width 49 height 8
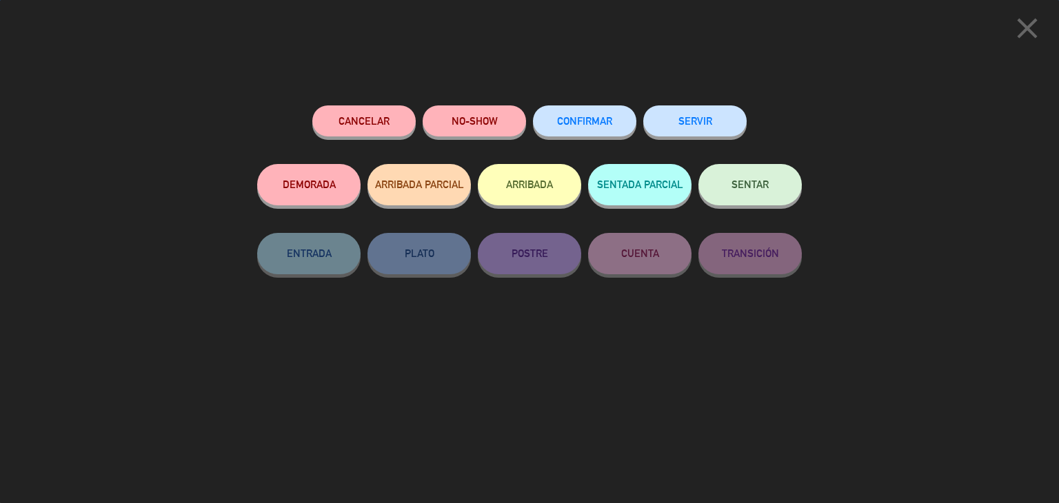
click at [584, 123] on span "CONFIRMAR" at bounding box center [584, 121] width 55 height 12
